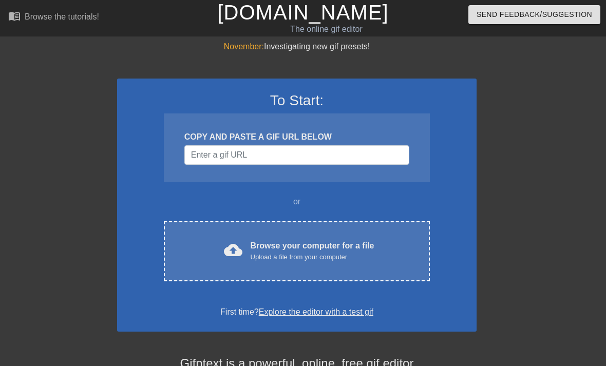
click at [345, 267] on div "cloud_upload Browse your computer for a file Upload a file from your computer C…" at bounding box center [297, 251] width 266 height 60
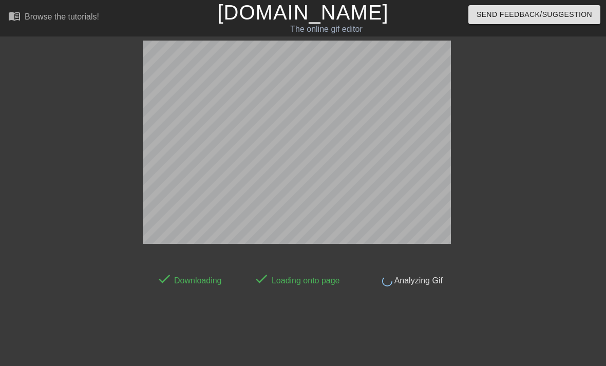
scroll to position [25, 0]
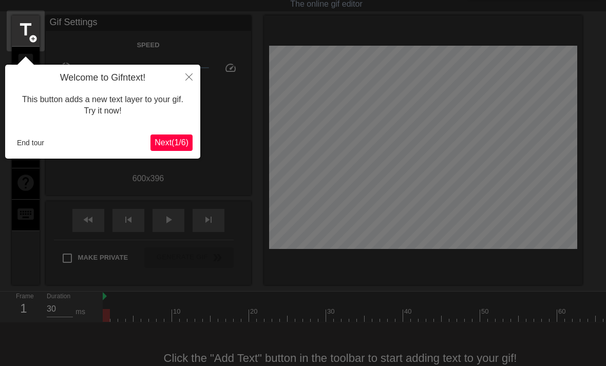
click at [192, 80] on icon "Close" at bounding box center [188, 76] width 7 height 7
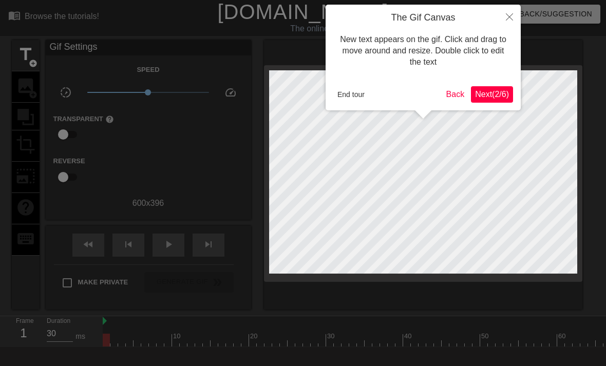
click at [512, 18] on icon "Close" at bounding box center [509, 16] width 7 height 7
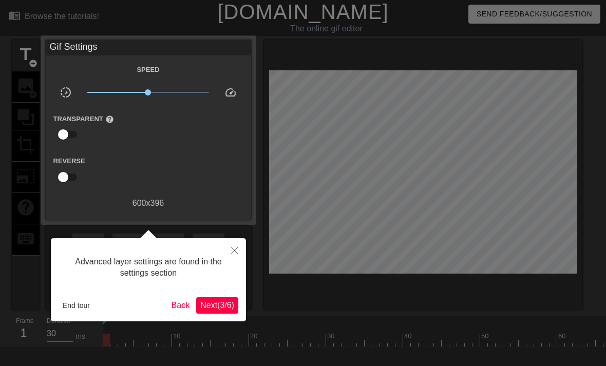
scroll to position [25, 0]
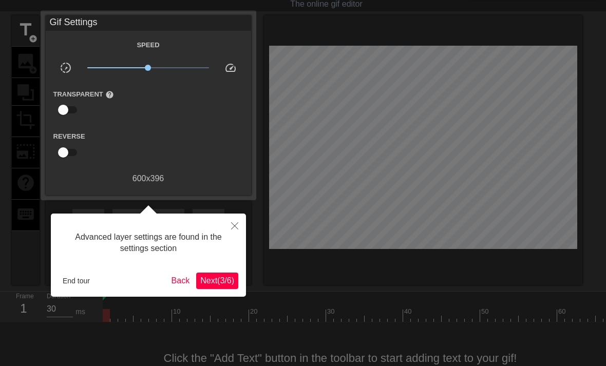
click at [237, 225] on icon "Close" at bounding box center [234, 225] width 7 height 7
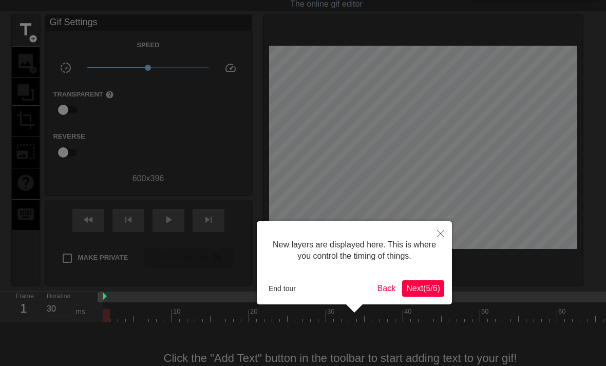
scroll to position [9, 0]
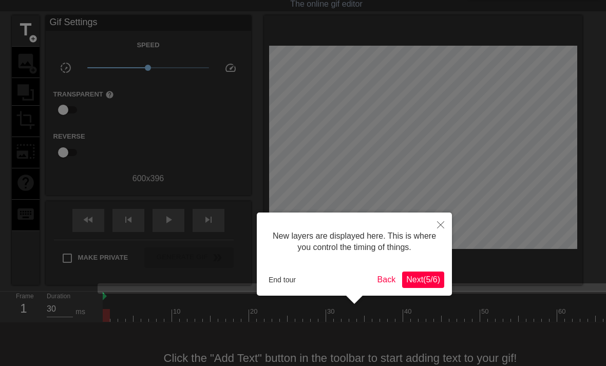
click at [437, 225] on icon "Close" at bounding box center [440, 224] width 7 height 7
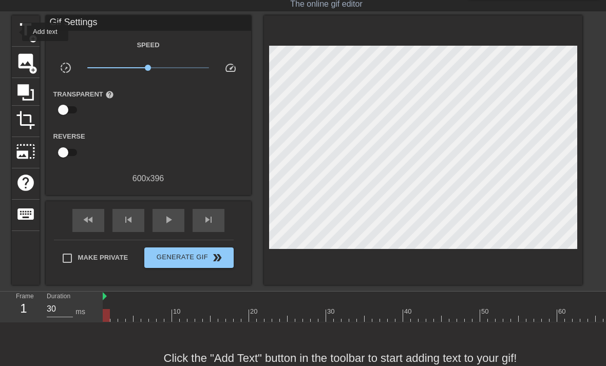
click at [16, 32] on span "title" at bounding box center [26, 30] width 20 height 20
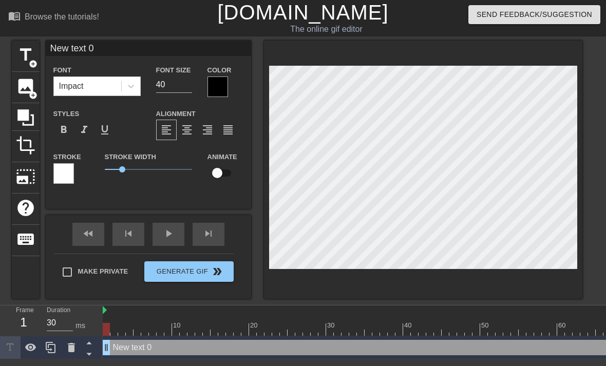
scroll to position [0, 0]
click at [139, 349] on div "New text 0 drag_handle drag_handle" at bounding box center [438, 347] width 670 height 15
click at [131, 347] on div "New text 0 drag_handle drag_handle" at bounding box center [438, 347] width 670 height 15
click at [130, 348] on div "New text 0 drag_handle drag_handle" at bounding box center [438, 347] width 670 height 15
type input "New ext 0"
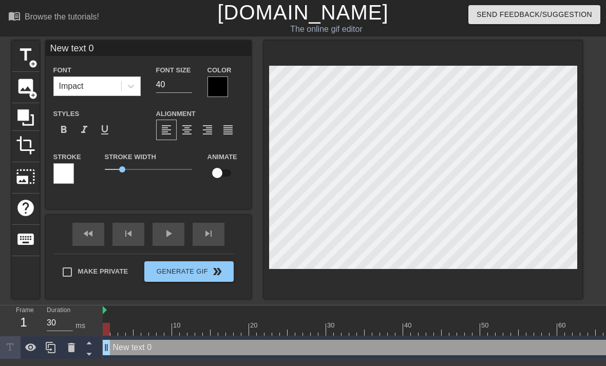
type textarea "New ext 0"
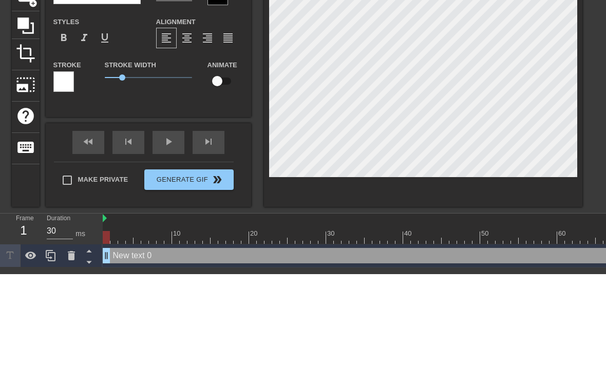
type input "Newext 0"
type textarea "Newext 0"
type input "Neext 0"
type textarea "Next 0"
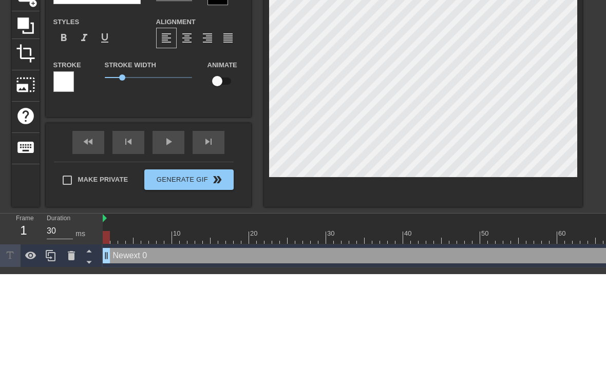
type input "Next 0"
type textarea "ext 0"
type input "ext 0"
type textarea "et 0"
type input "t 0"
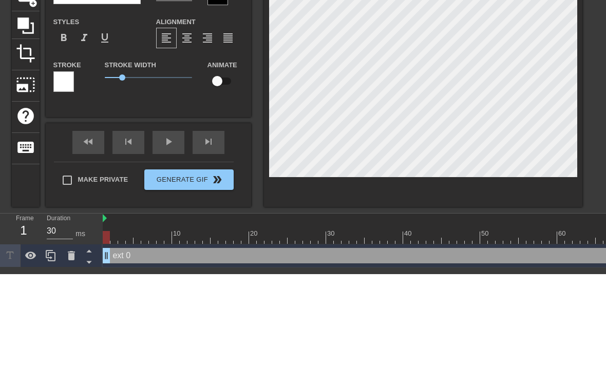
type textarea "t 0"
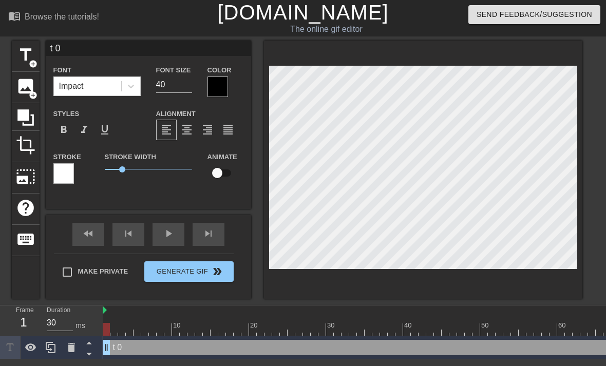
type input "t0"
type textarea "t0"
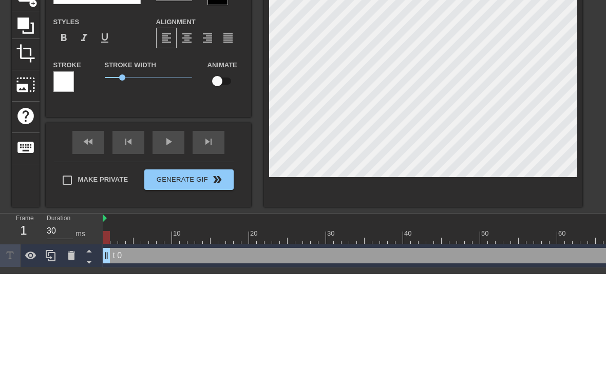
type input "0"
type textarea "0"
type input "K"
type textarea "K"
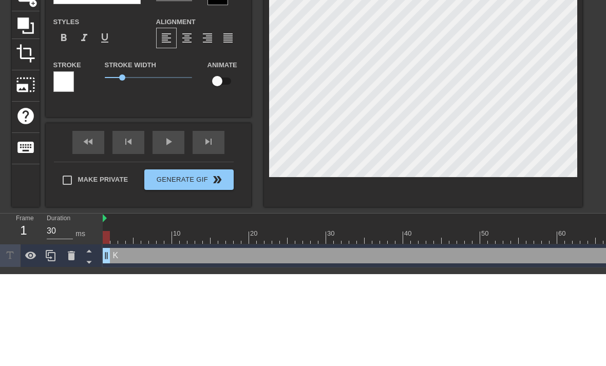
type input "Ki"
type textarea "Ki"
type input "Kil"
type textarea "Kill"
type input "Kill"
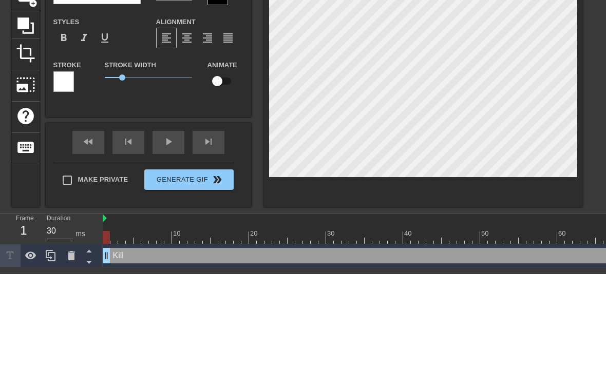
type textarea "Kil"
type input "Kil"
type textarea "Ki"
type input "Ki"
type textarea "K"
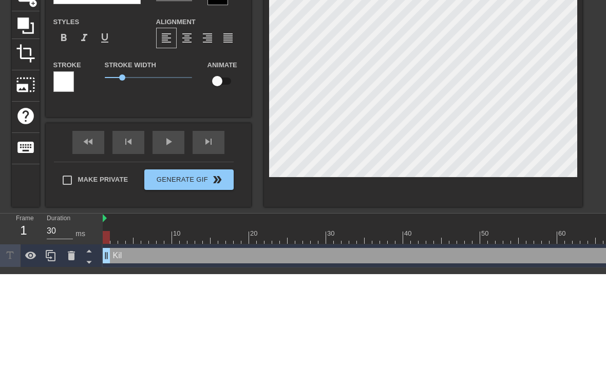
type input "K"
type input "k"
type textarea "ki"
type input "ki"
type textarea "kil"
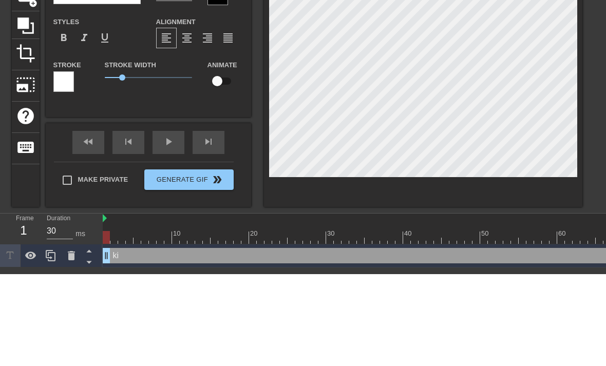
type input "kil"
type textarea "kill"
type input "kill"
type textarea "kill"
type input "kill"
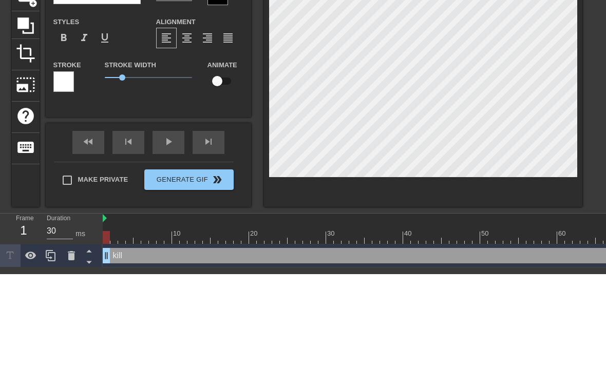
type textarea "kill y"
type input "kill yo"
type textarea "kill yo"
type input "kill you"
type textarea "kill you"
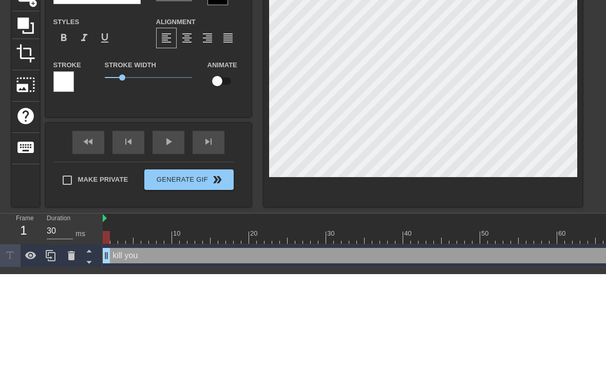
type input "kill your"
type textarea "kill your"
type input "kill yours"
type textarea "kill yourse"
type input "kill yourse"
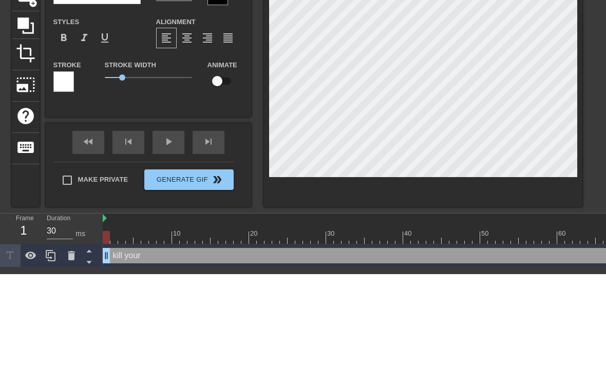
type textarea "kill yoursel"
type input "kill yoursel"
type textarea "kill yourself"
type input "kill yourself"
type textarea "kill yourself"
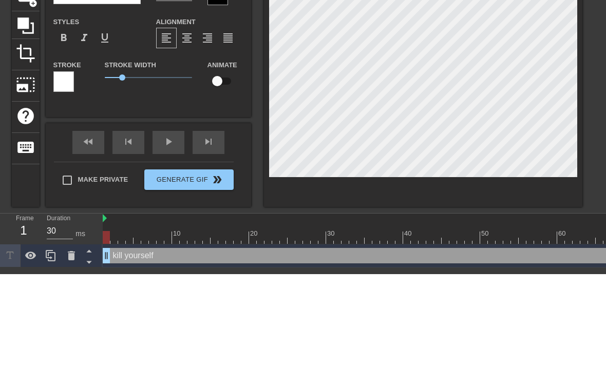
scroll to position [0, 3]
type input "kill yourself 🥰"
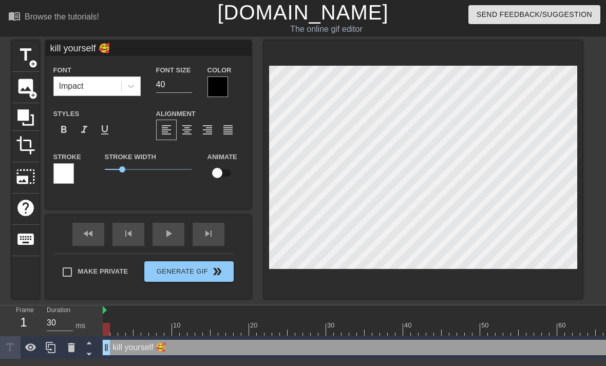
type textarea "kill yourself 🥰"
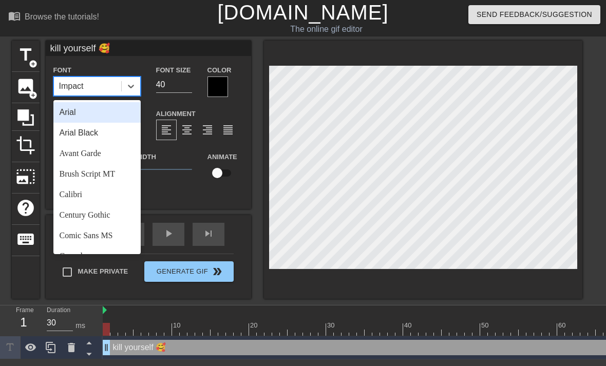
click at [68, 115] on label "Styles" at bounding box center [66, 114] width 26 height 10
click at [69, 113] on div "Arial" at bounding box center [96, 112] width 87 height 21
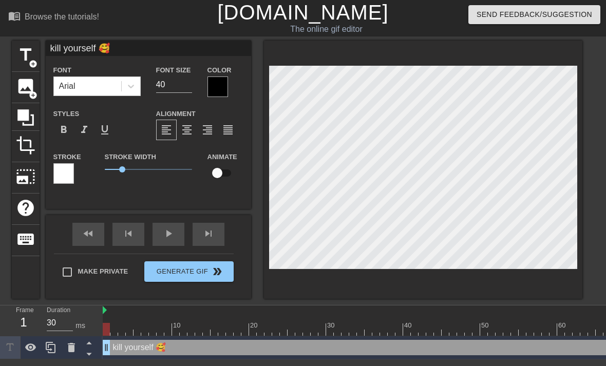
click at [66, 123] on div "format_bold" at bounding box center [63, 130] width 21 height 21
click at [212, 87] on div at bounding box center [218, 87] width 21 height 21
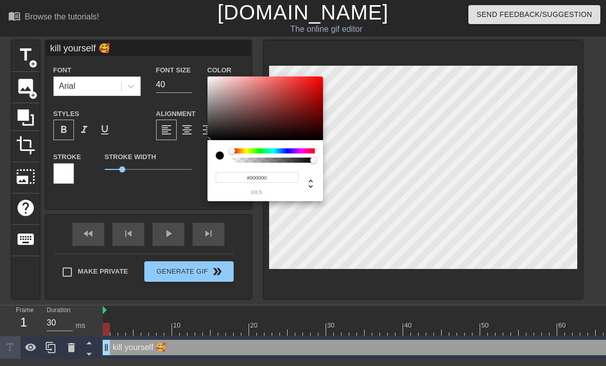
type input "0"
type input "1"
type input "164"
type input "144"
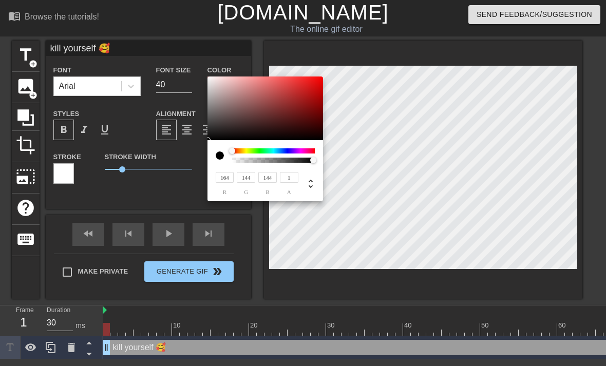
type input "177"
type input "154"
type input "195"
type input "185"
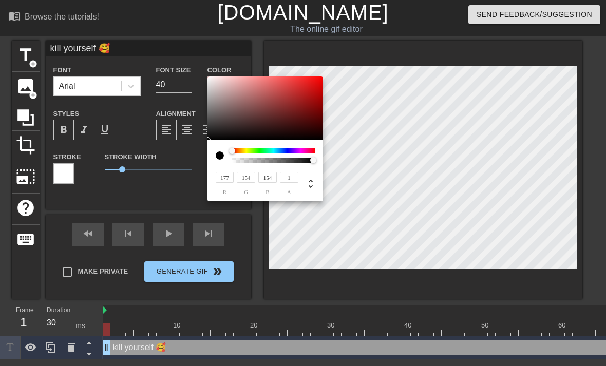
type input "185"
type input "228"
type input "239"
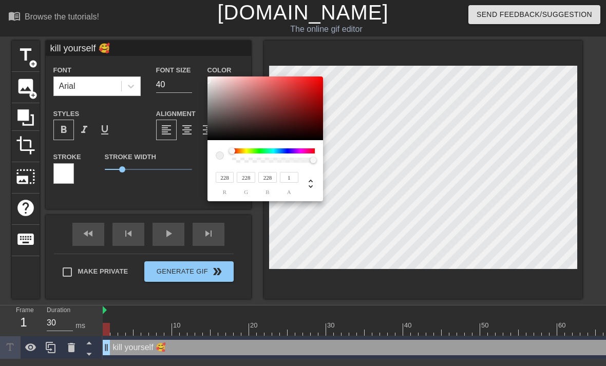
type input "239"
type input "245"
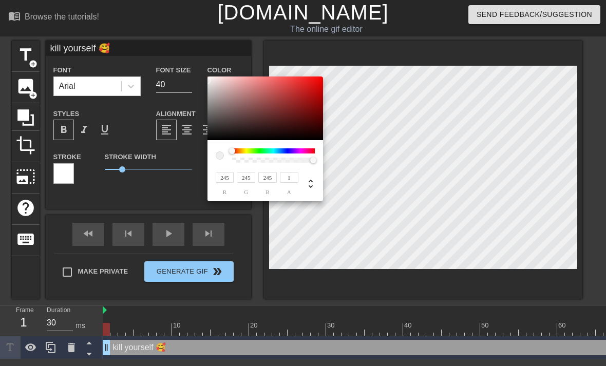
type input "255"
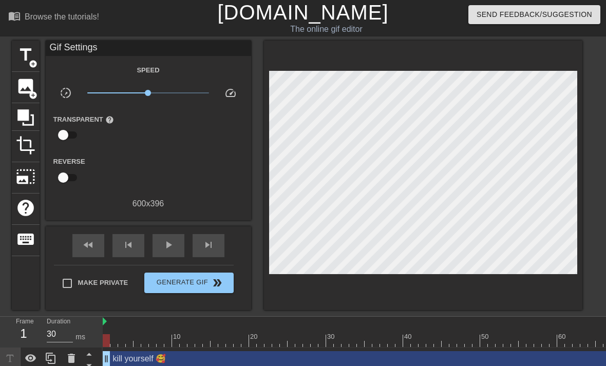
click at [69, 135] on input "checkbox" at bounding box center [63, 135] width 59 height 20
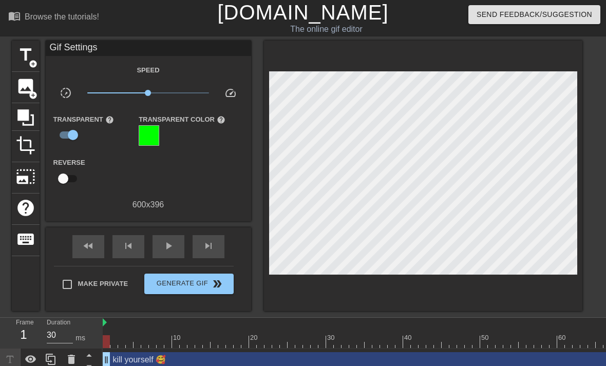
click at [66, 135] on input "checkbox" at bounding box center [73, 135] width 59 height 20
checkbox input "false"
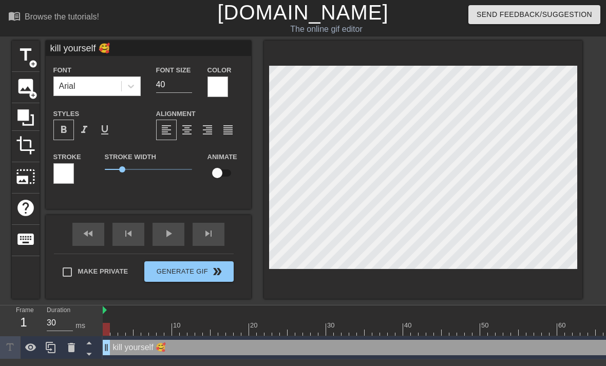
click at [62, 132] on span "format_bold" at bounding box center [64, 130] width 12 height 12
click at [111, 202] on div "kill yourself 🥰 Font Arial Font Size 40 Color Styles format_bold format_italic …" at bounding box center [148, 125] width 205 height 168
click at [291, 314] on div at bounding box center [438, 311] width 670 height 10
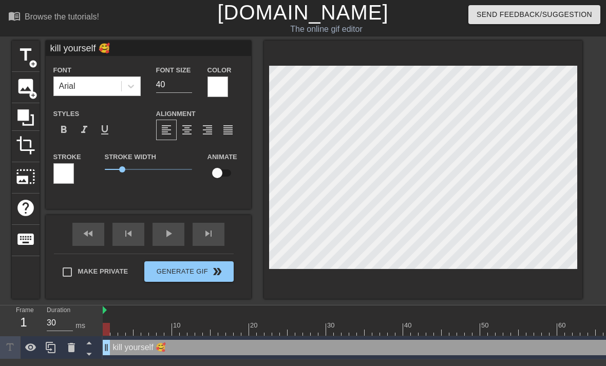
click at [237, 134] on div "format_align_justify" at bounding box center [228, 130] width 21 height 21
click at [303, 292] on div at bounding box center [423, 170] width 318 height 258
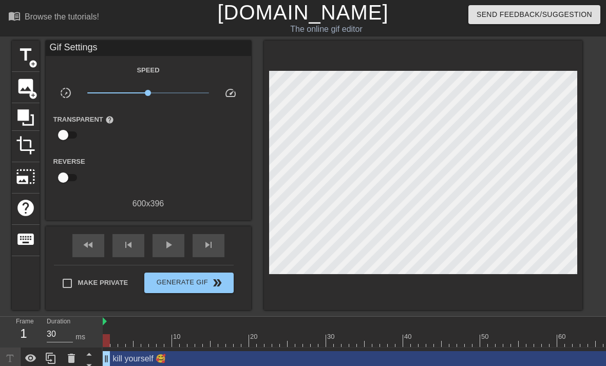
click at [112, 343] on div at bounding box center [438, 340] width 670 height 13
click at [107, 340] on div at bounding box center [438, 340] width 670 height 13
click at [119, 344] on div at bounding box center [438, 340] width 670 height 13
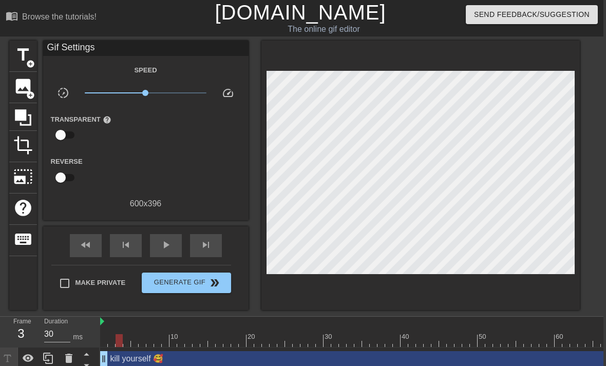
click at [199, 340] on div at bounding box center [435, 340] width 670 height 13
click at [482, 341] on div at bounding box center [435, 340] width 670 height 13
click at [561, 336] on div at bounding box center [435, 340] width 670 height 13
type input "30"
click at [594, 343] on div at bounding box center [435, 340] width 670 height 13
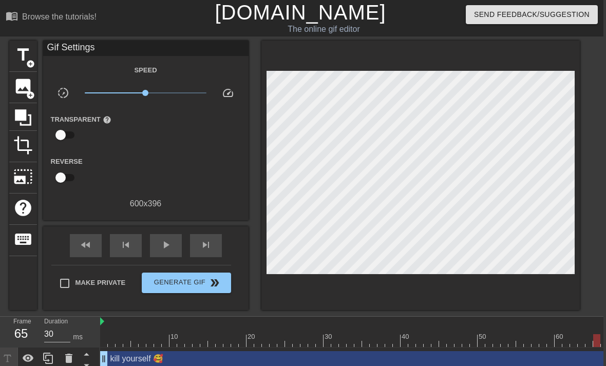
scroll to position [0, 0]
click at [158, 284] on span "Generate Gif double_arrow" at bounding box center [186, 283] width 81 height 12
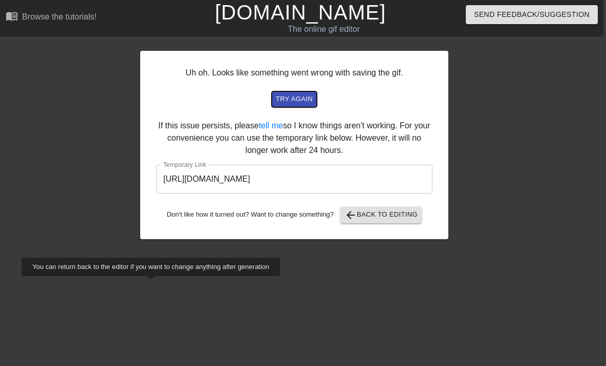
click at [291, 100] on span "try again" at bounding box center [294, 99] width 37 height 12
